Goal: Task Accomplishment & Management: Complete application form

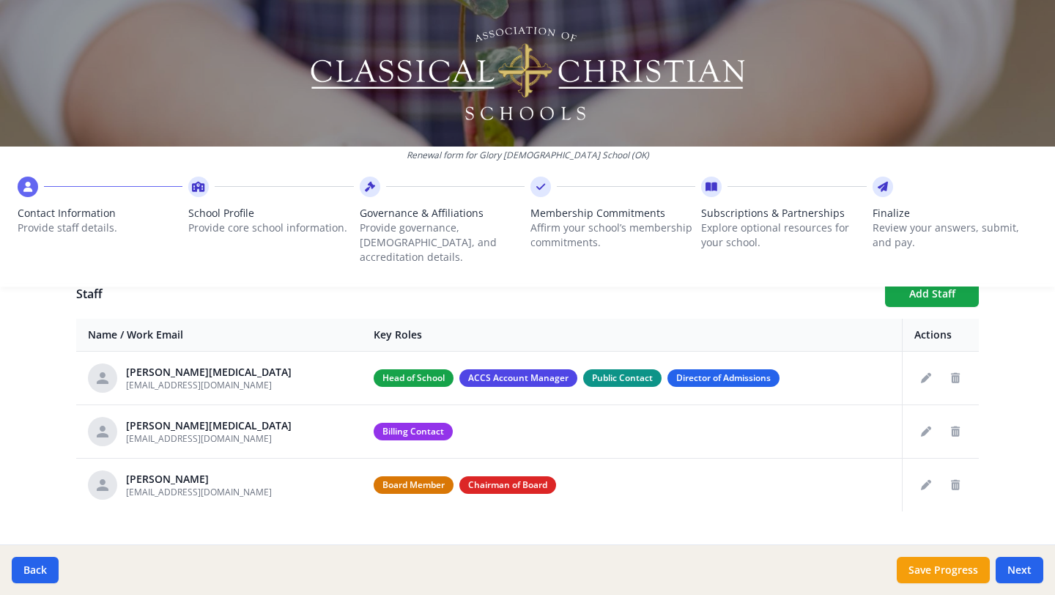
scroll to position [548, 0]
click at [921, 278] on div "Renewal form for Glory [DEMOGRAPHIC_DATA] School ([GEOGRAPHIC_DATA]) Contact In…" at bounding box center [527, 149] width 1055 height 298
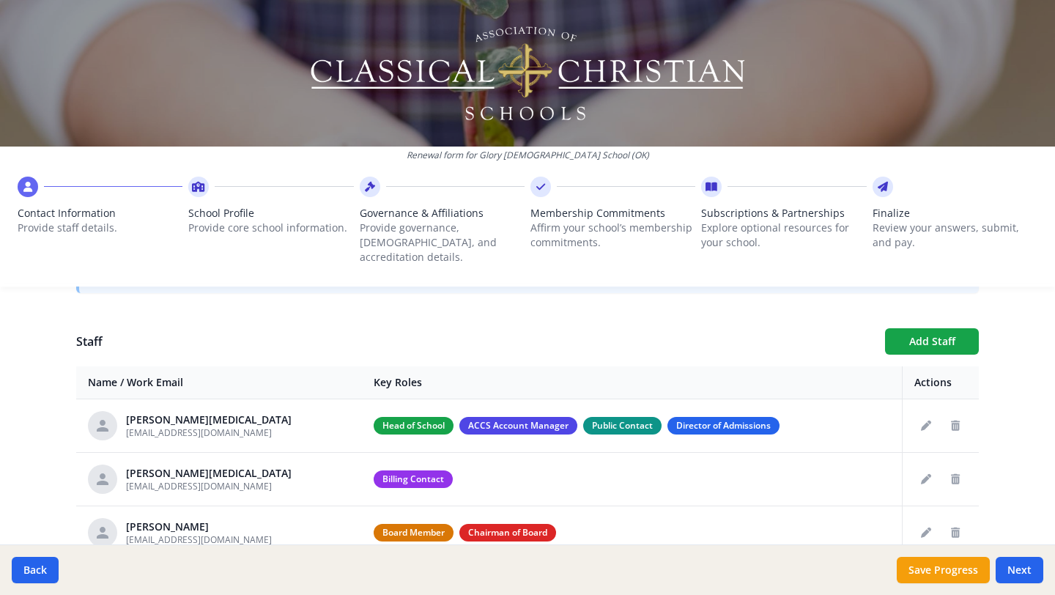
scroll to position [496, 0]
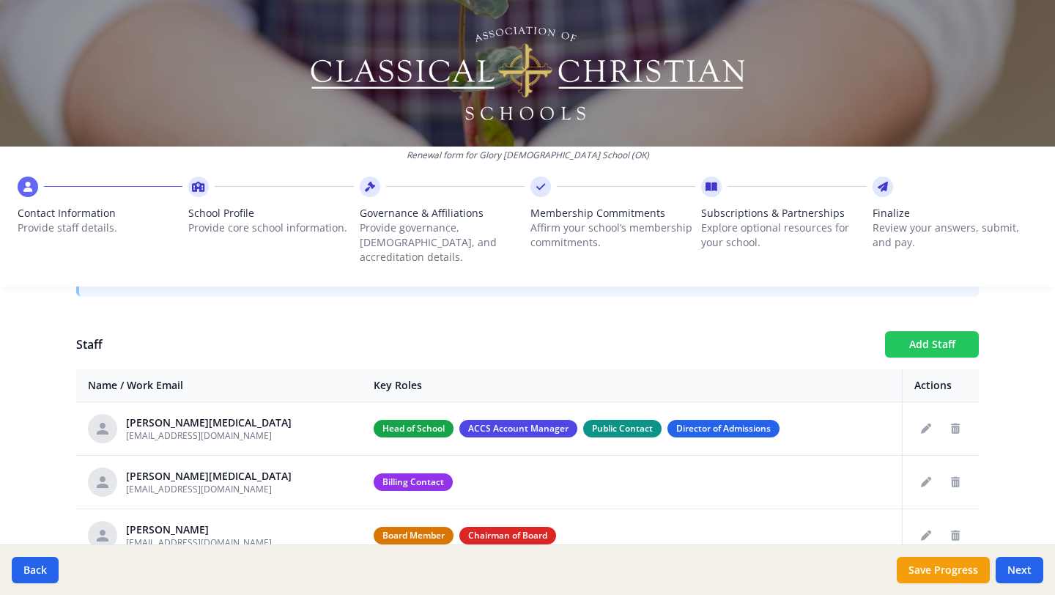
click at [926, 331] on button "Add Staff" at bounding box center [932, 344] width 94 height 26
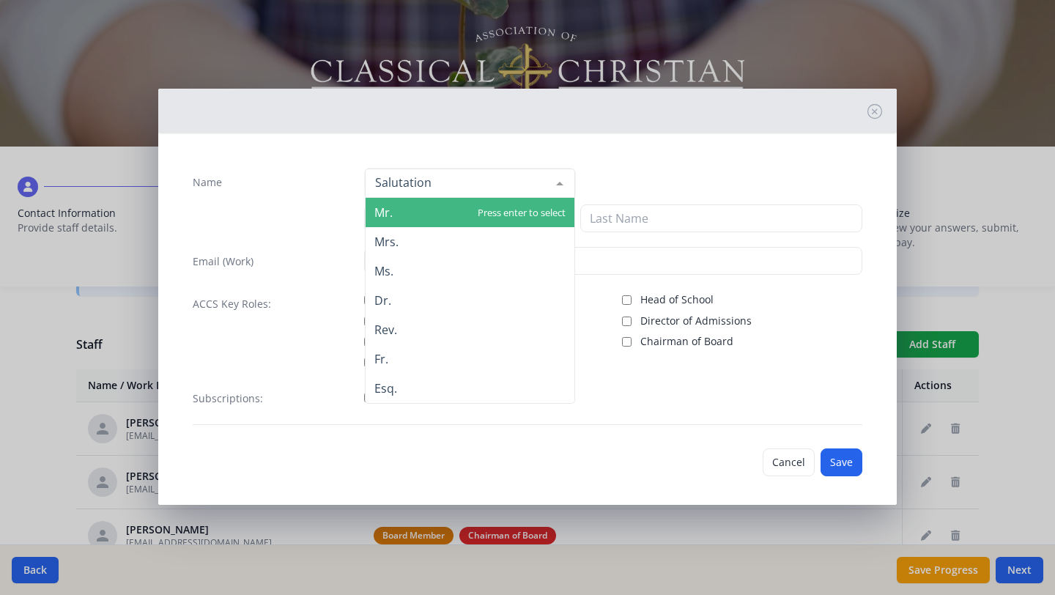
click at [560, 183] on div at bounding box center [559, 183] width 29 height 28
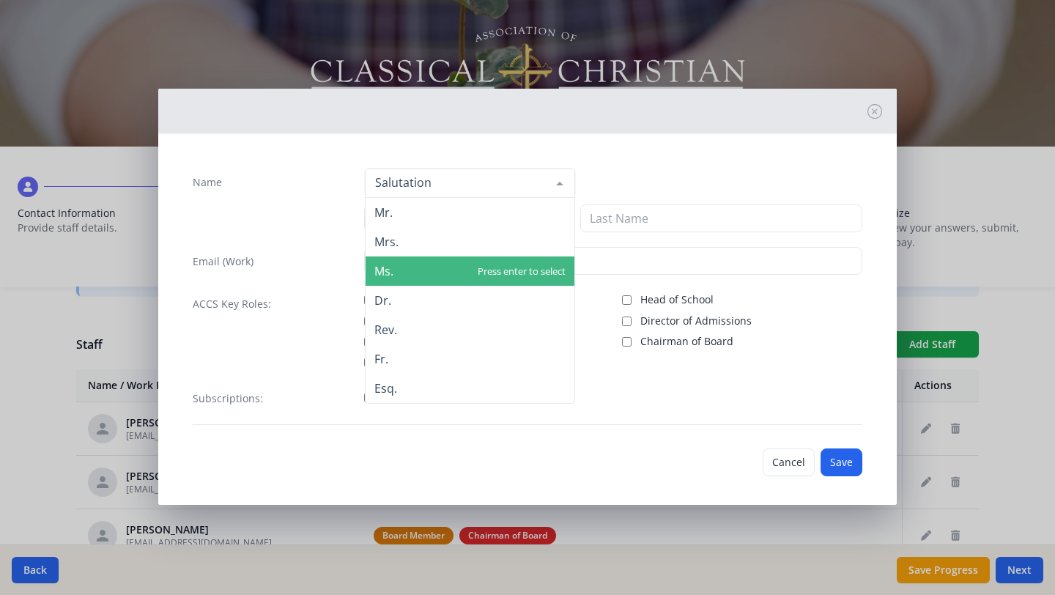
scroll to position [4, 0]
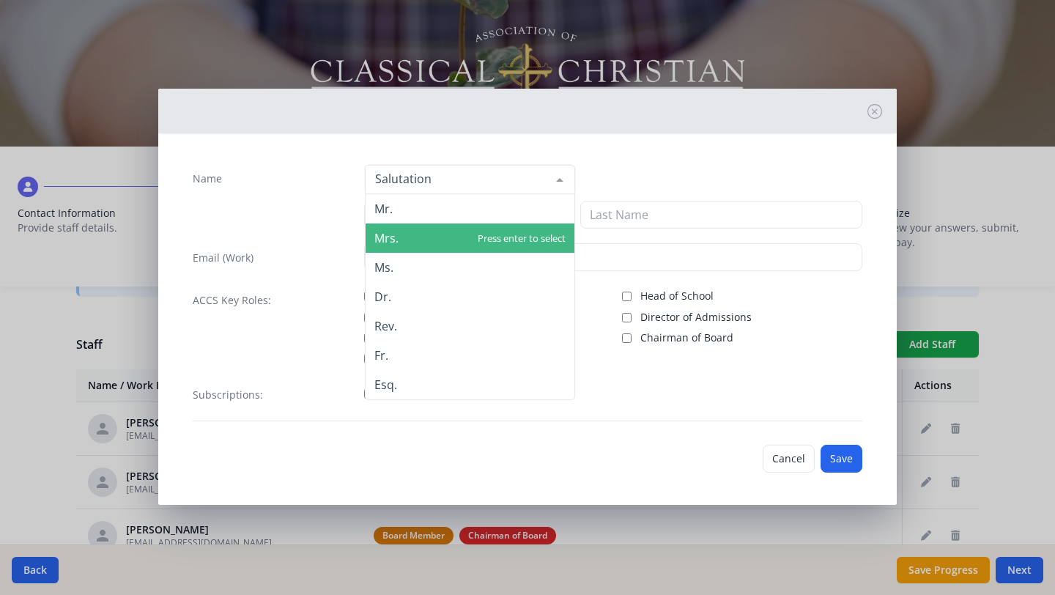
click at [417, 232] on span "Mrs." at bounding box center [470, 238] width 209 height 29
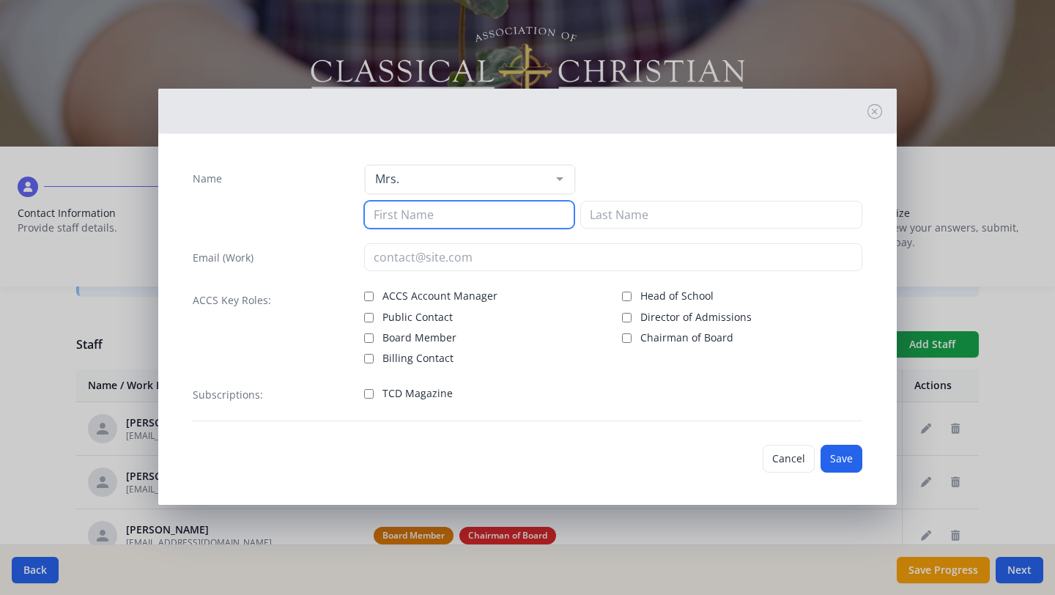
click at [430, 217] on input at bounding box center [469, 215] width 210 height 28
type input "[PERSON_NAME]"
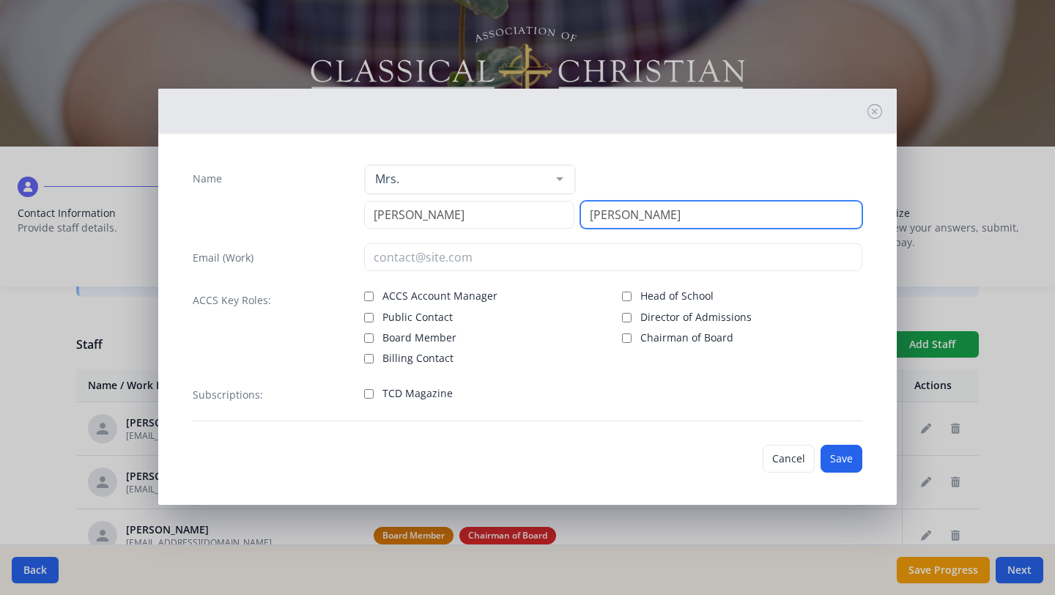
type input "[PERSON_NAME]"
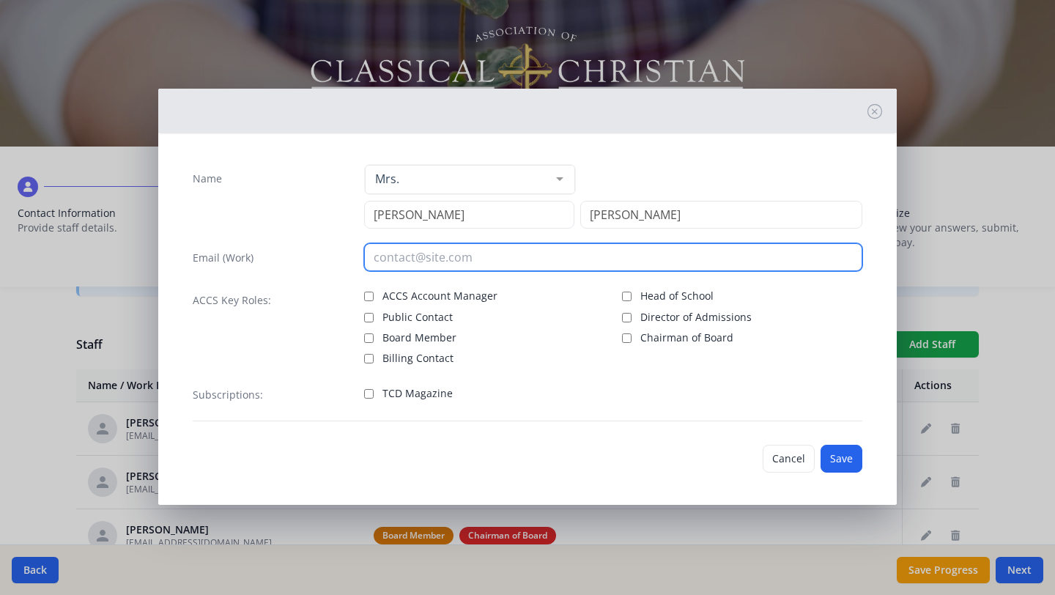
click at [399, 262] on input "email" at bounding box center [613, 257] width 499 height 28
type input "s"
type input "[EMAIL_ADDRESS][DOMAIN_NAME]"
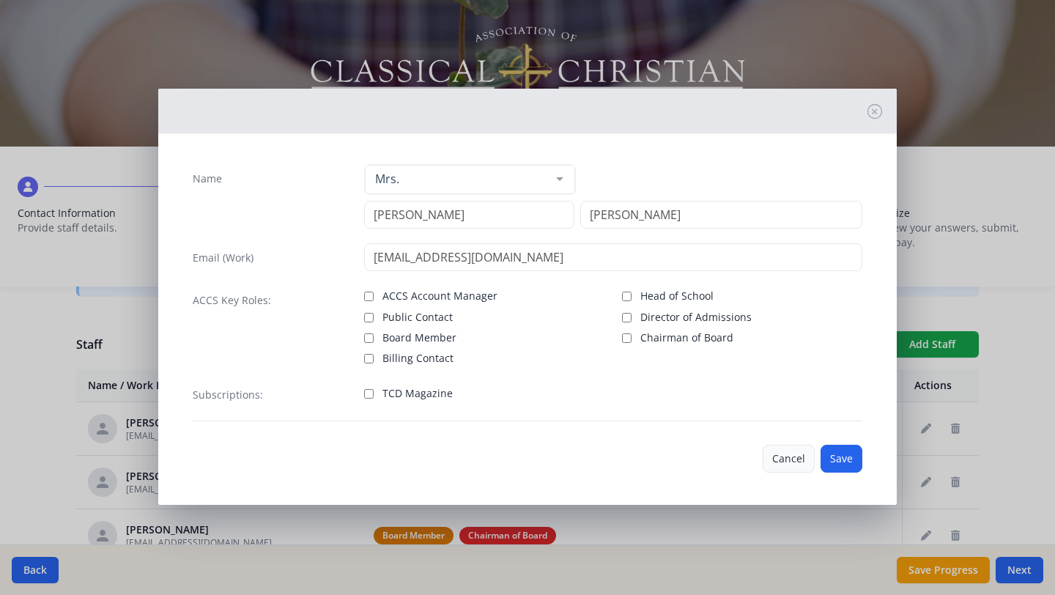
click at [790, 456] on button "Cancel" at bounding box center [789, 459] width 52 height 28
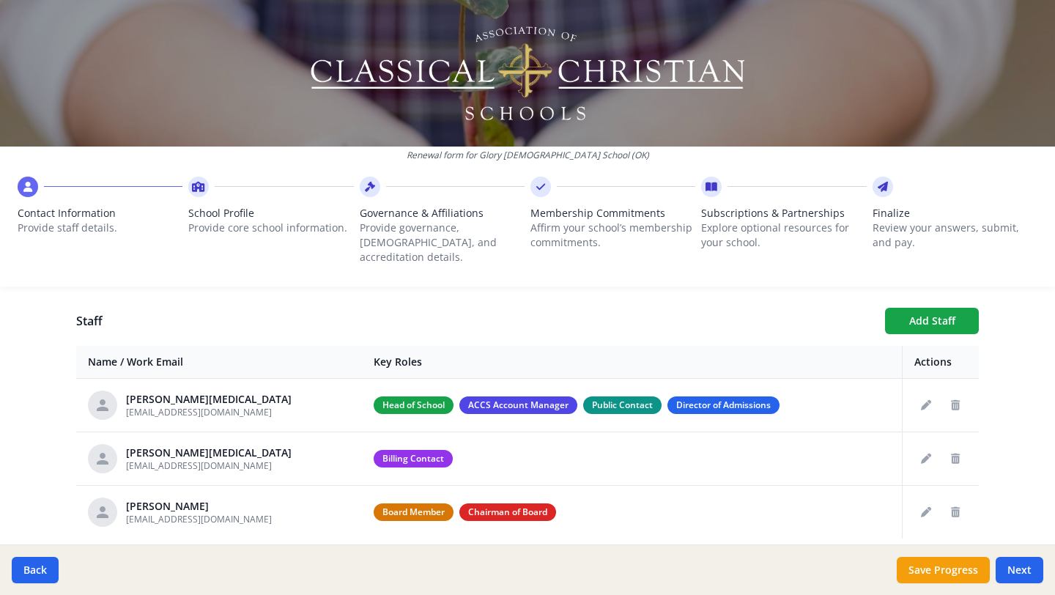
scroll to position [560, 0]
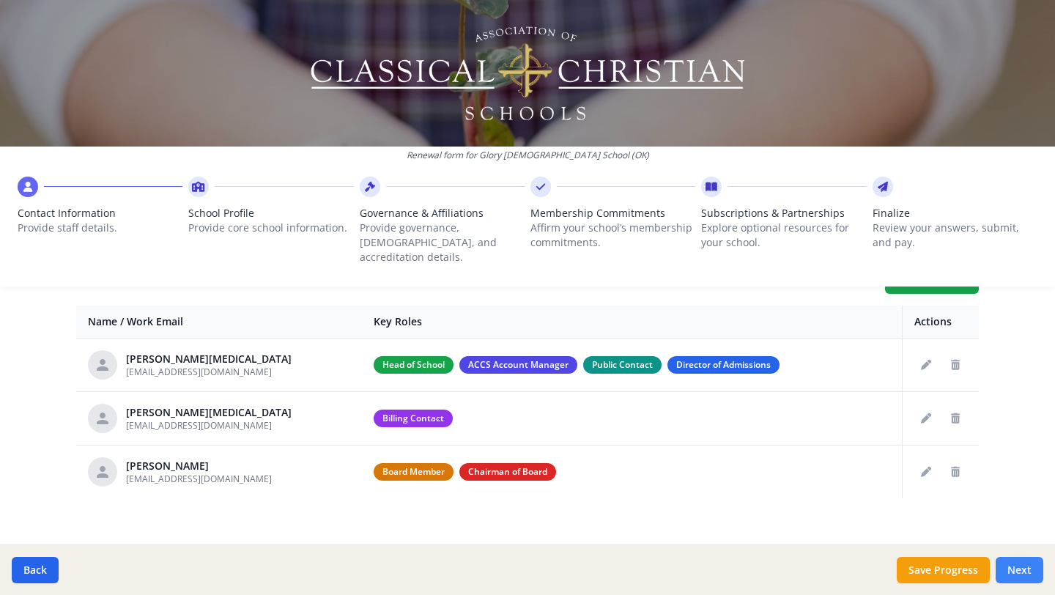
click at [1018, 569] on button "Next" at bounding box center [1020, 570] width 48 height 26
type input "[PHONE_NUMBER]"
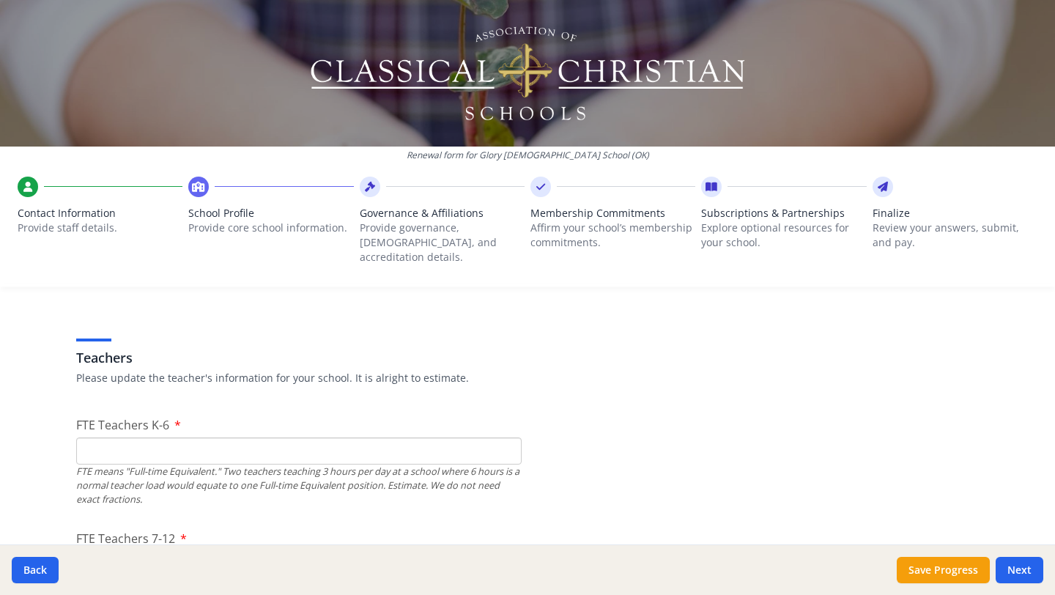
scroll to position [815, 0]
click at [138, 436] on input "FTE Teachers K-6" at bounding box center [299, 449] width 446 height 27
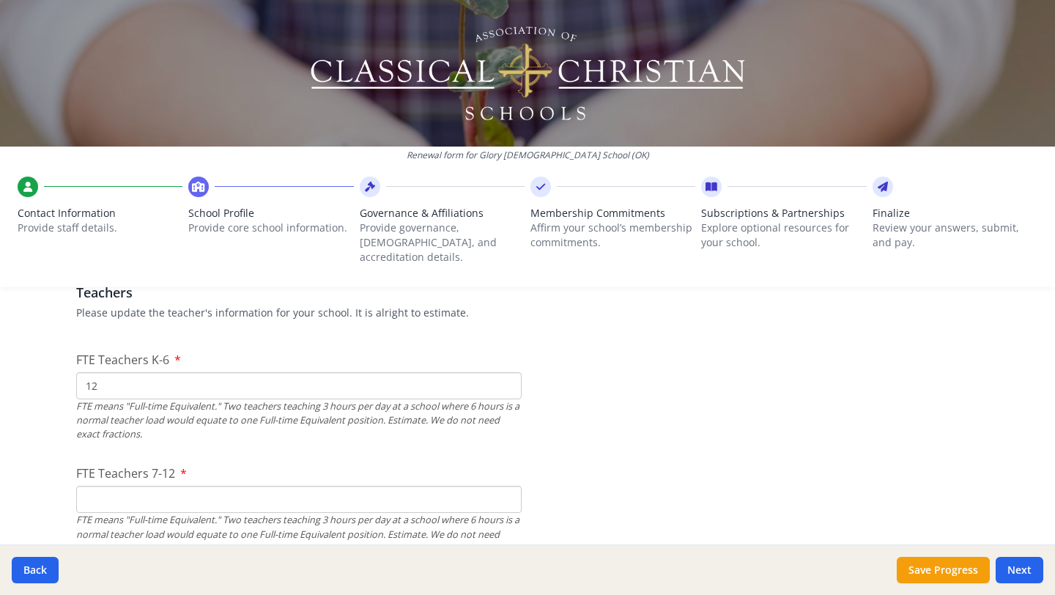
scroll to position [882, 0]
type input "1"
type input "6"
click at [125, 482] on input "FTE Teachers 7-12" at bounding box center [299, 495] width 446 height 27
type input "6"
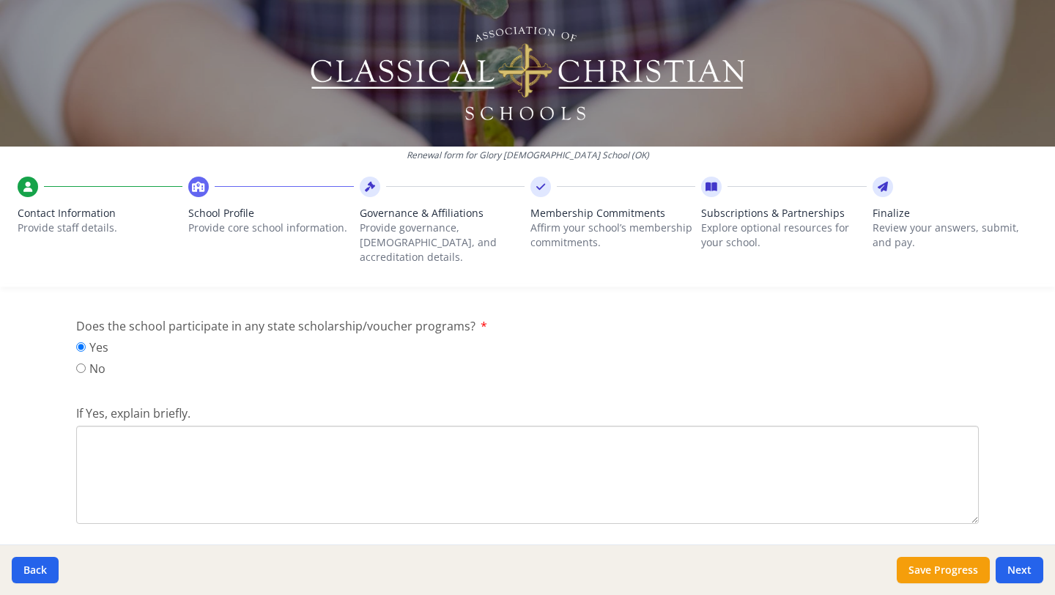
scroll to position [1946, 0]
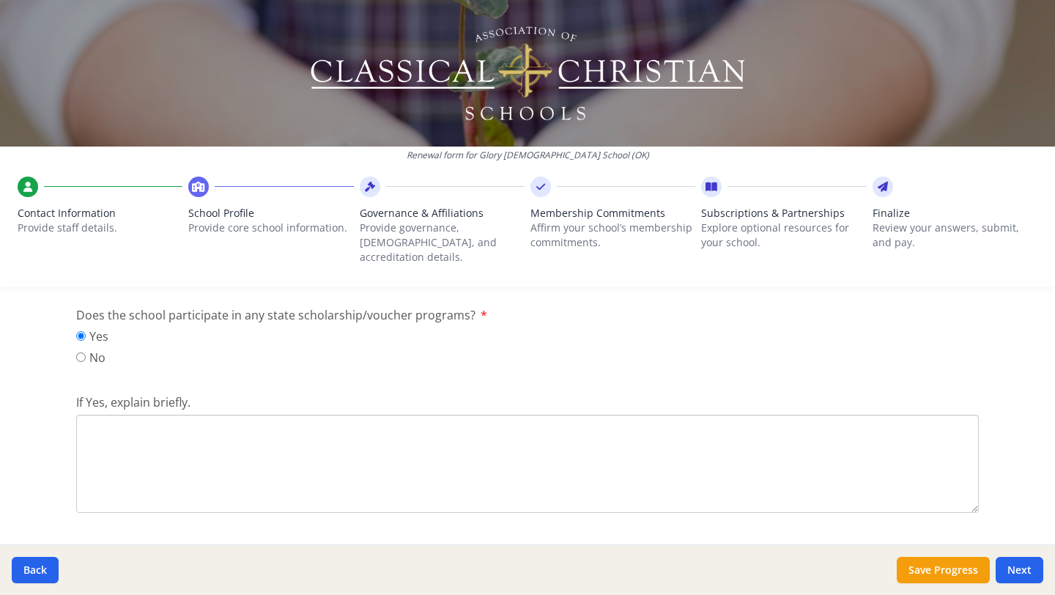
type input "5"
click at [110, 421] on textarea "If Yes, explain briefly." at bounding box center [527, 464] width 903 height 98
drag, startPoint x: 154, startPoint y: 413, endPoint x: 85, endPoint y: 412, distance: 68.9
click at [85, 415] on textarea "[US_STATE] has the Parent Choice Tax Credit which allows students to attend the…" at bounding box center [527, 464] width 903 height 98
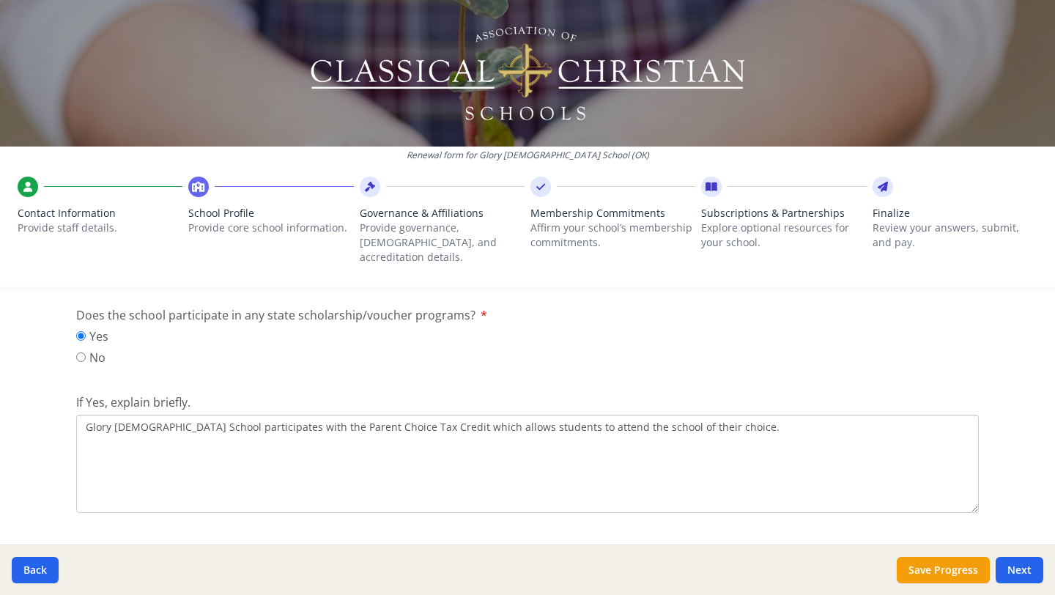
click at [295, 415] on textarea "Glory [DEMOGRAPHIC_DATA] School participates with the Parent Choice Tax Credit …" at bounding box center [527, 464] width 903 height 98
click at [465, 415] on textarea "Glory [DEMOGRAPHIC_DATA] School participates with the [US_STATE] Parent Choice …" at bounding box center [527, 464] width 903 height 98
click at [795, 415] on textarea "Glory [DEMOGRAPHIC_DATA] School participates with the [US_STATE] Parent Choice …" at bounding box center [527, 464] width 903 height 98
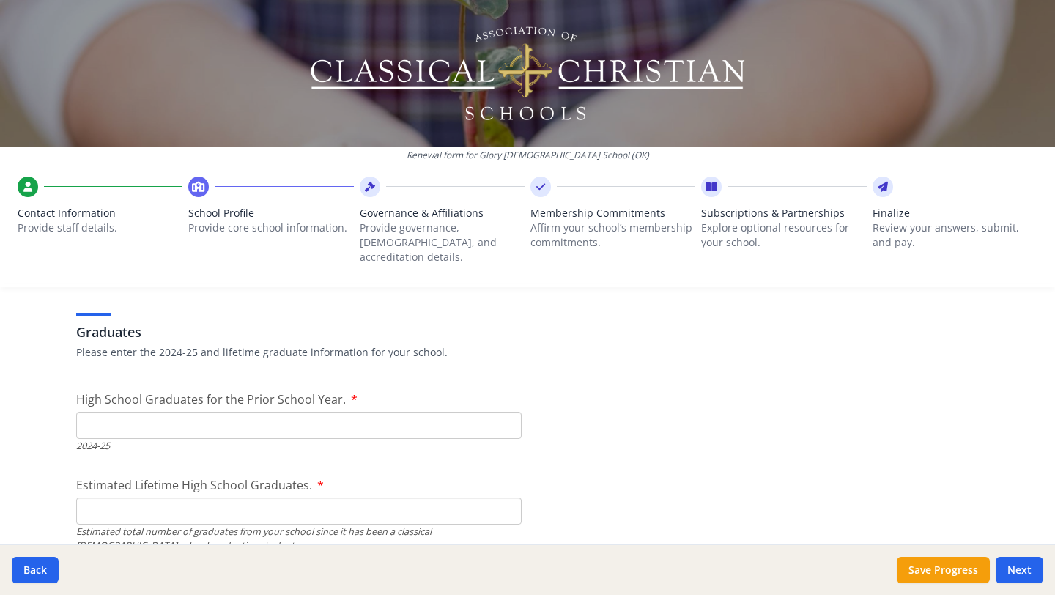
scroll to position [2189, 0]
type textarea "Glory [DEMOGRAPHIC_DATA] School participates with the [US_STATE] Parent Choice …"
click at [109, 419] on input "High School Graduates for the Prior School Year." at bounding box center [299, 429] width 446 height 27
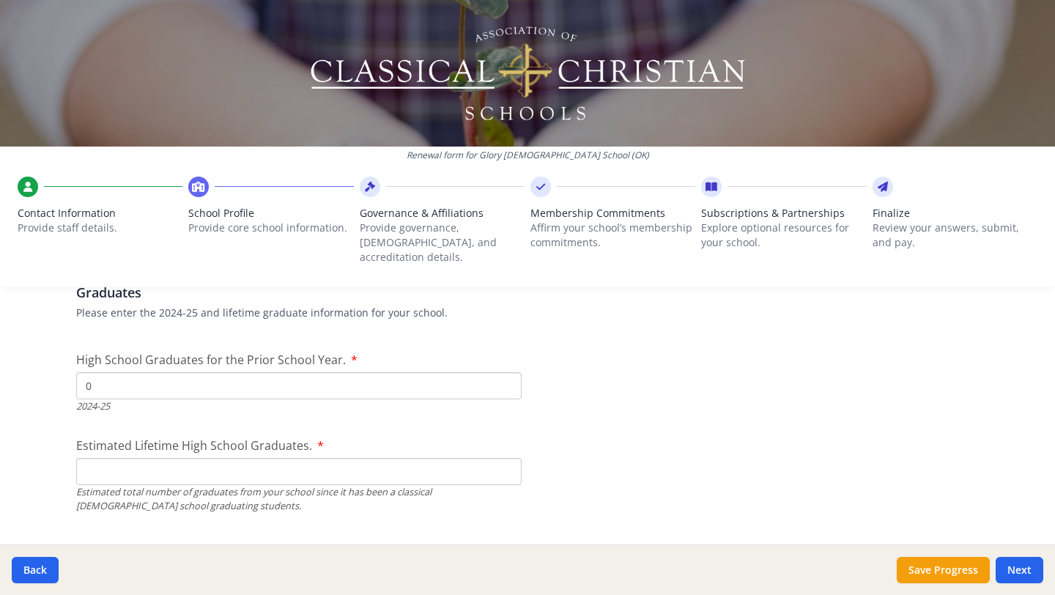
scroll to position [2236, 0]
type input "0"
click at [93, 456] on input "Estimated Lifetime High School Graduates." at bounding box center [299, 468] width 446 height 27
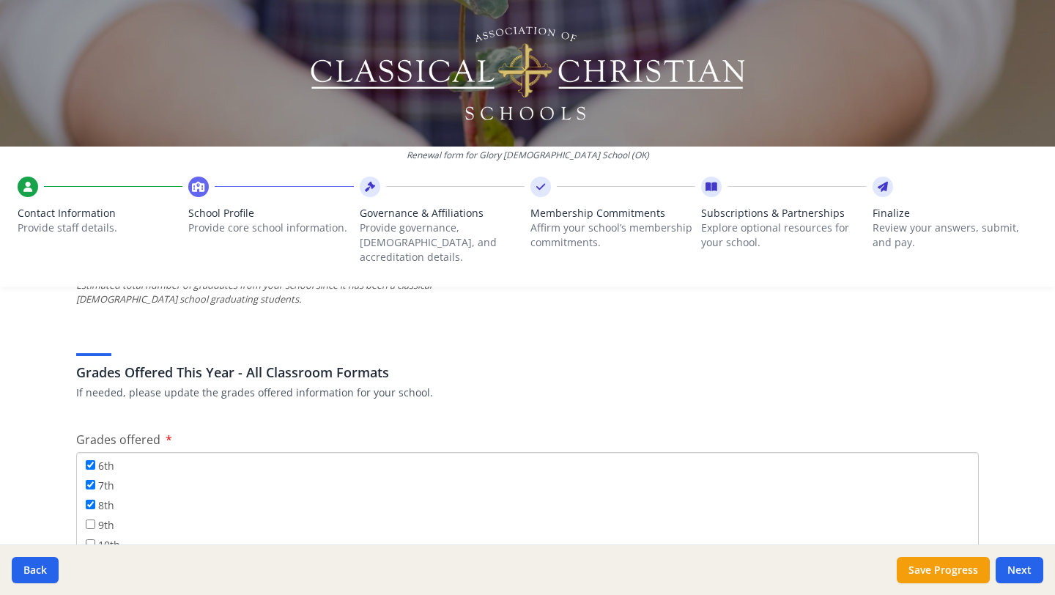
scroll to position [141, 0]
type input "0"
click at [89, 517] on input "9th" at bounding box center [91, 522] width 10 height 10
checkbox input "true"
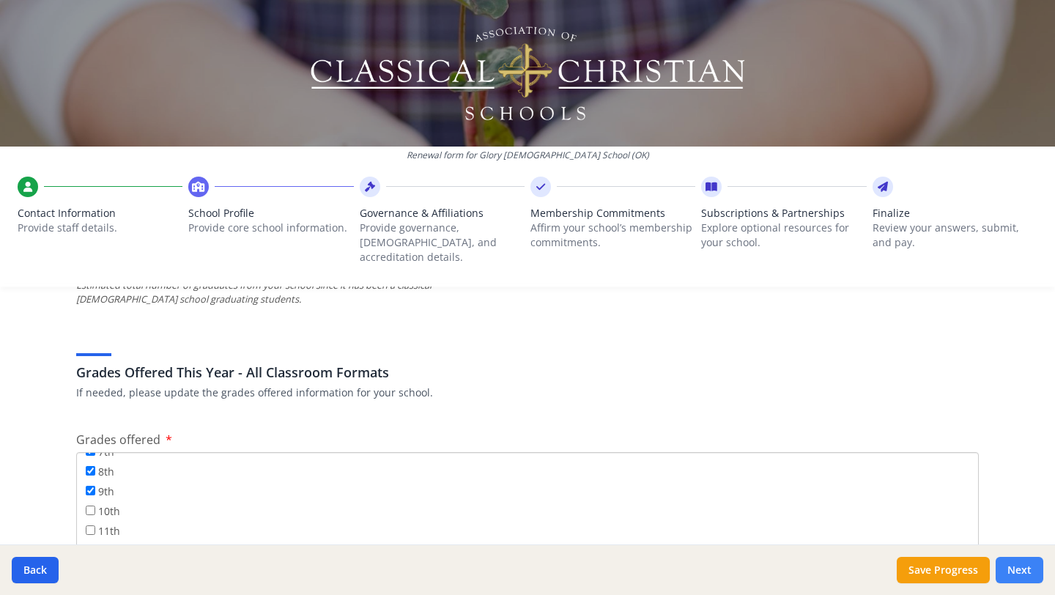
click at [1016, 571] on button "Next" at bounding box center [1020, 570] width 48 height 26
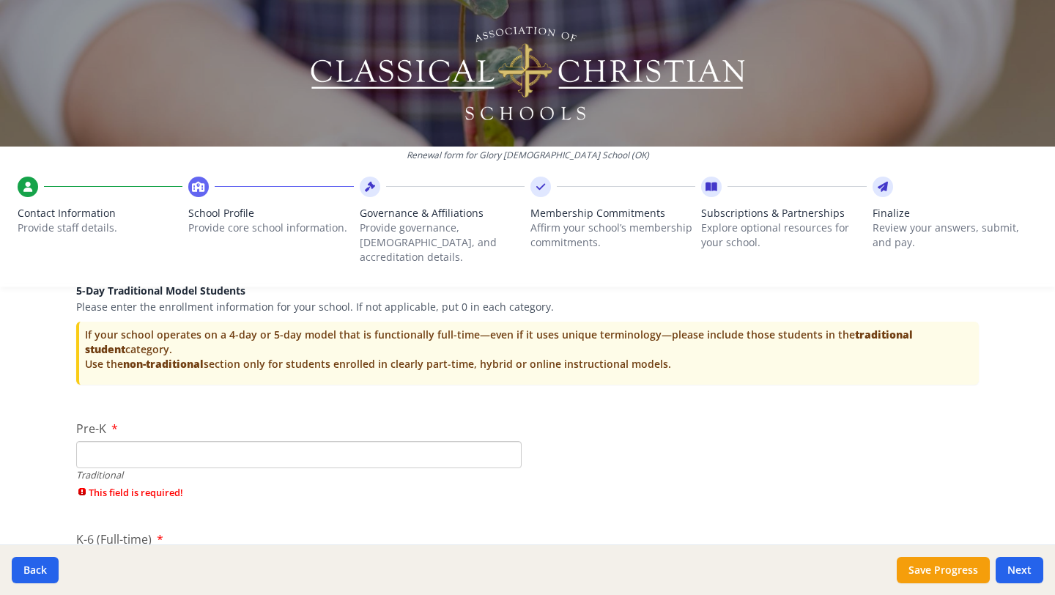
scroll to position [3106, 0]
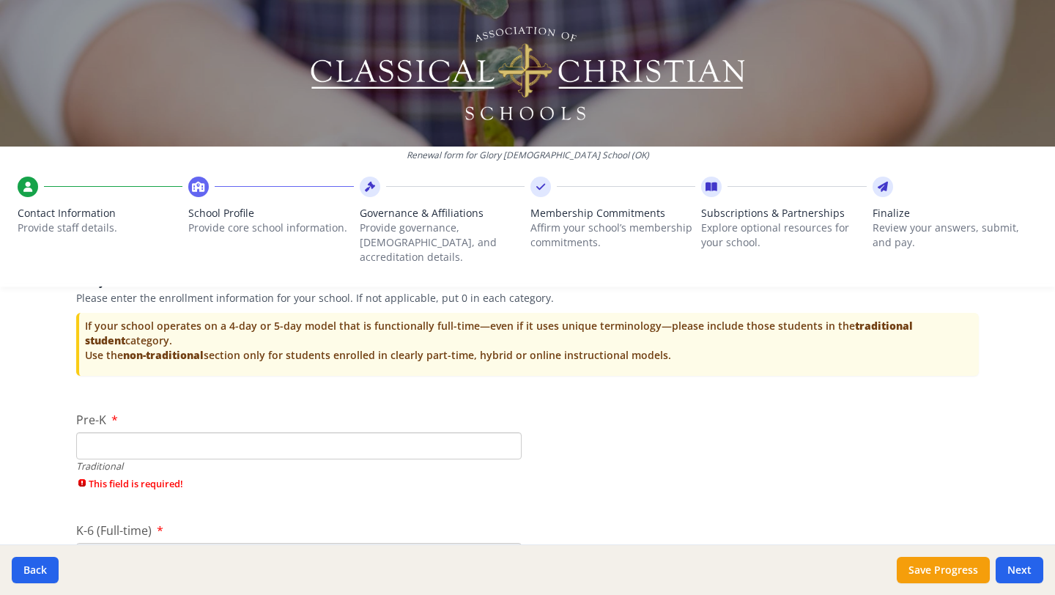
click at [138, 432] on input "Pre-K" at bounding box center [299, 445] width 446 height 27
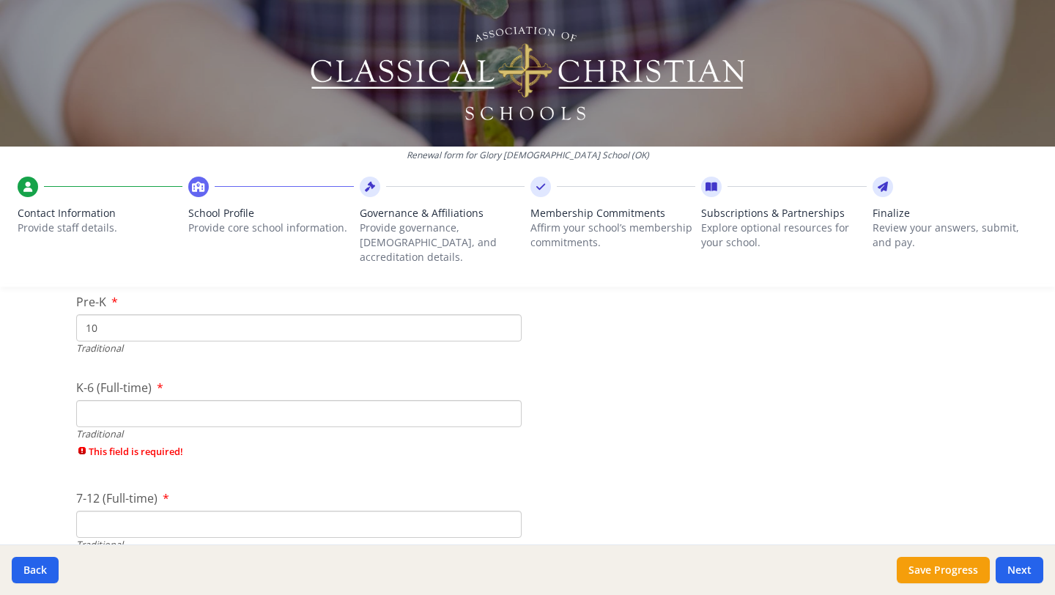
scroll to position [3232, 0]
type input "10"
click at [100, 392] on input "K-6 (Full-time)" at bounding box center [299, 405] width 446 height 27
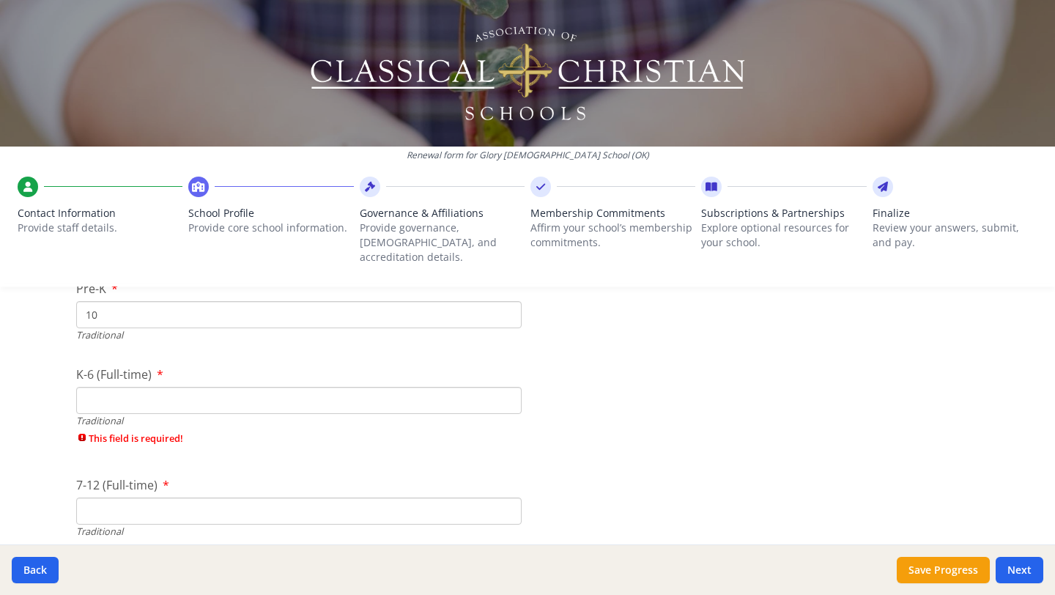
scroll to position [3240, 0]
